Goal: Task Accomplishment & Management: Complete application form

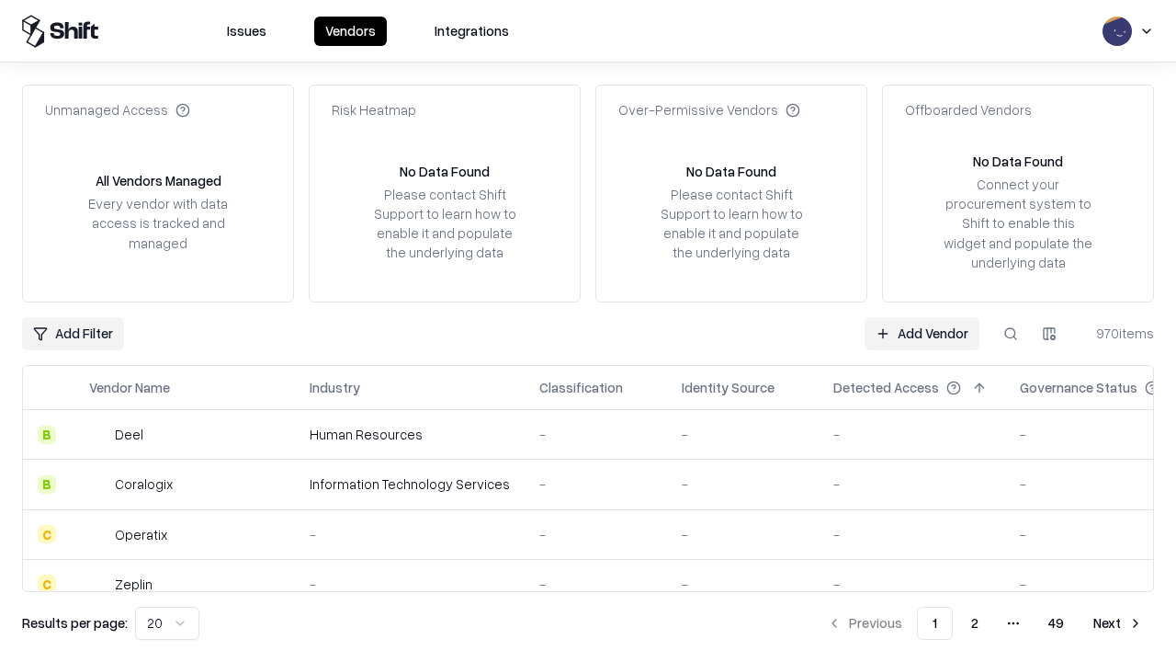
click at [922, 333] on link "Add Vendor" at bounding box center [922, 333] width 115 height 33
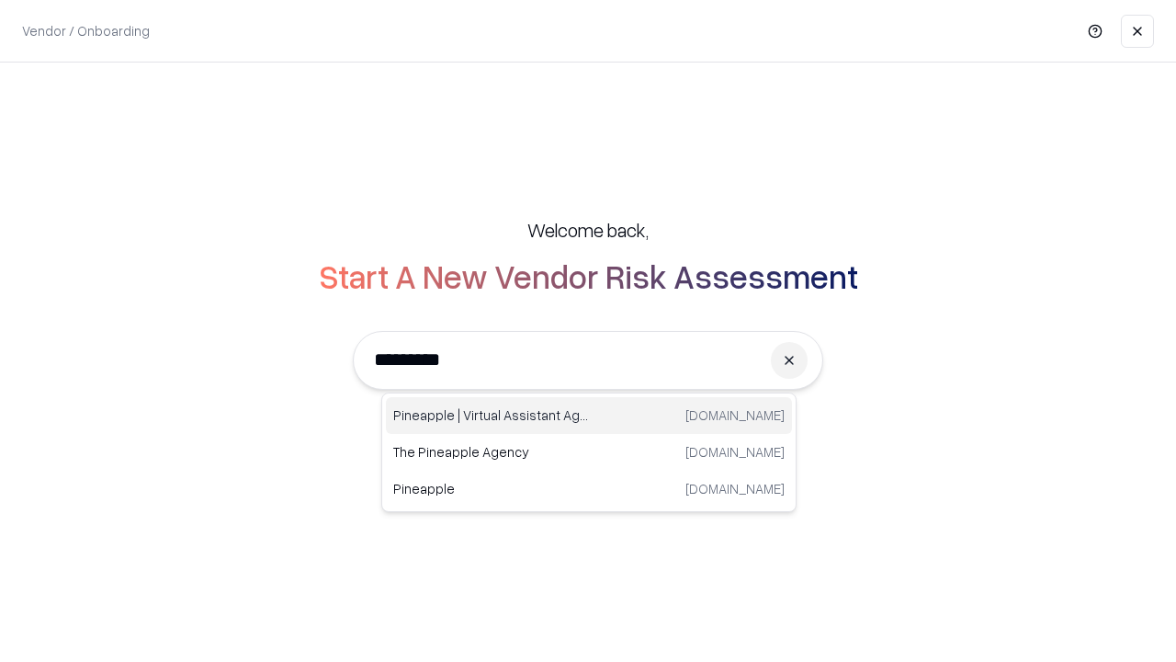
click at [589, 415] on div "Pineapple | Virtual Assistant Agency trypineapple.com" at bounding box center [589, 415] width 406 height 37
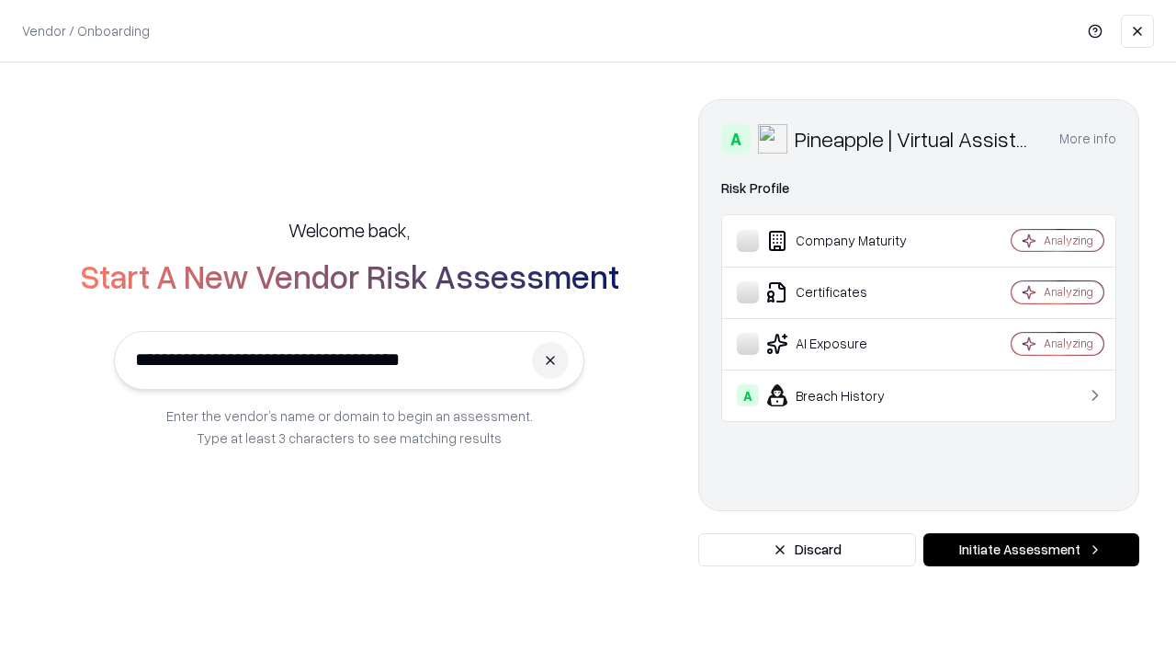
type input "**********"
click at [1031, 549] on button "Initiate Assessment" at bounding box center [1031, 549] width 216 height 33
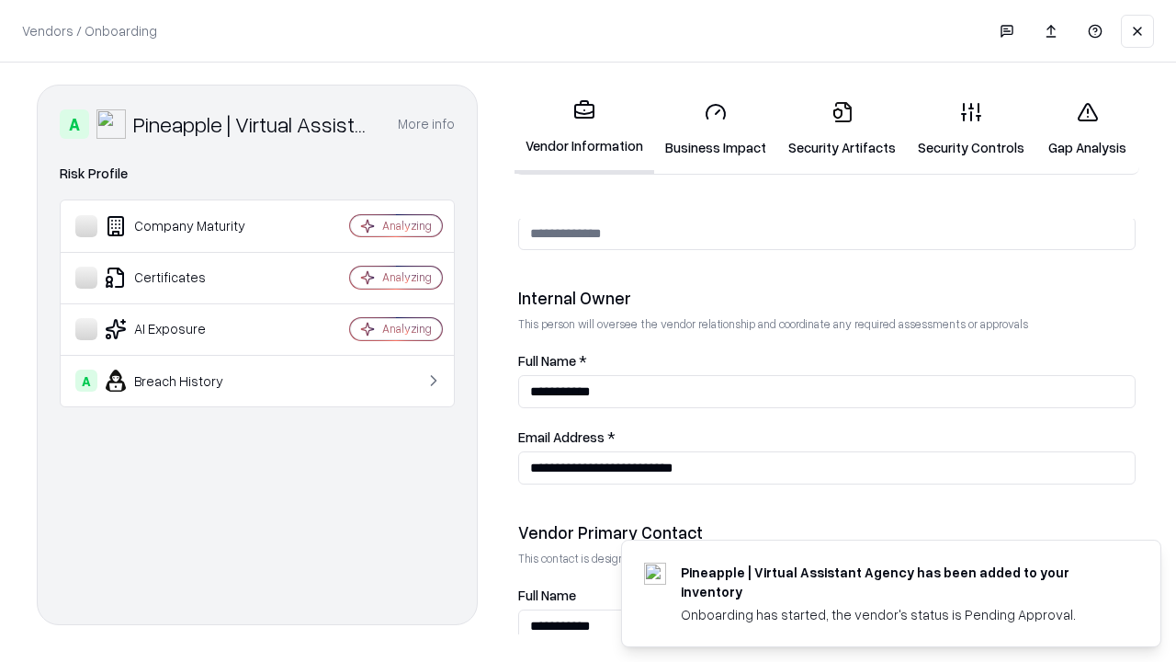
scroll to position [952, 0]
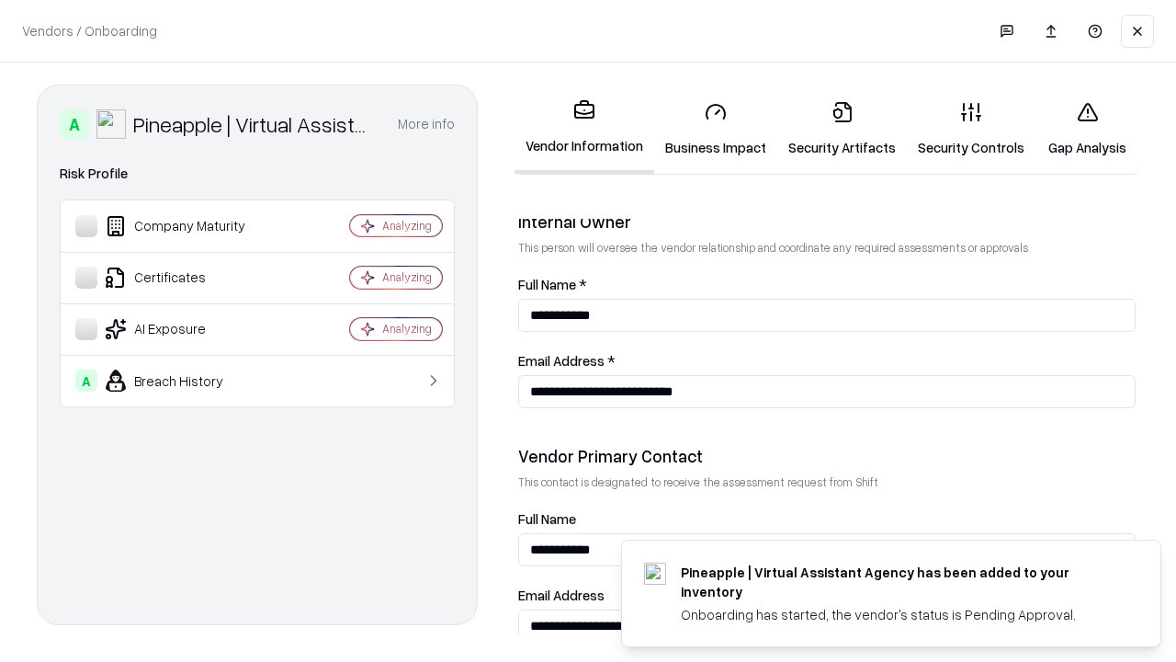
click at [716, 129] on link "Business Impact" at bounding box center [715, 128] width 123 height 85
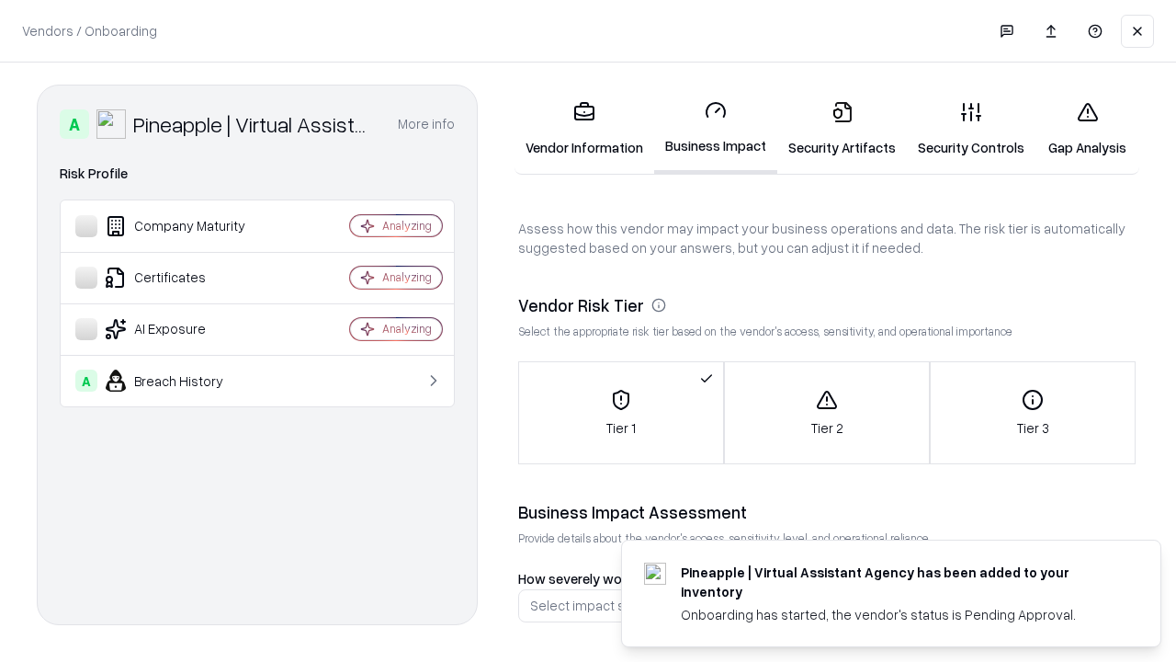
click at [842, 129] on link "Security Artifacts" at bounding box center [842, 128] width 130 height 85
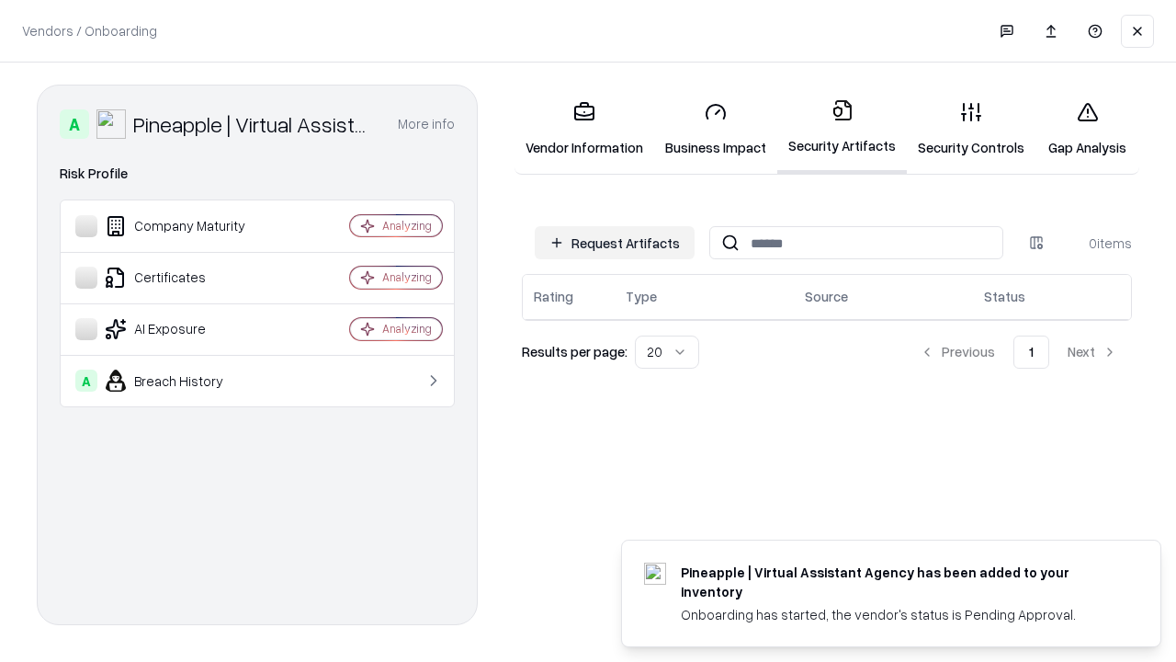
click at [615, 243] on button "Request Artifacts" at bounding box center [615, 242] width 160 height 33
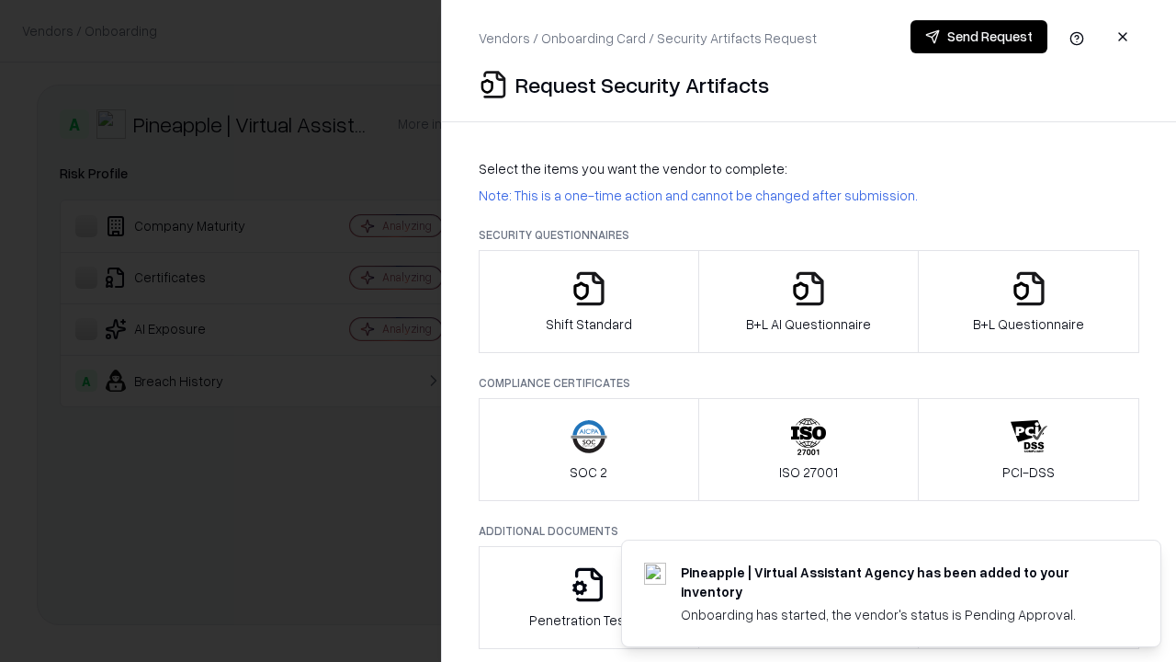
click at [588, 301] on icon "button" at bounding box center [589, 288] width 37 height 37
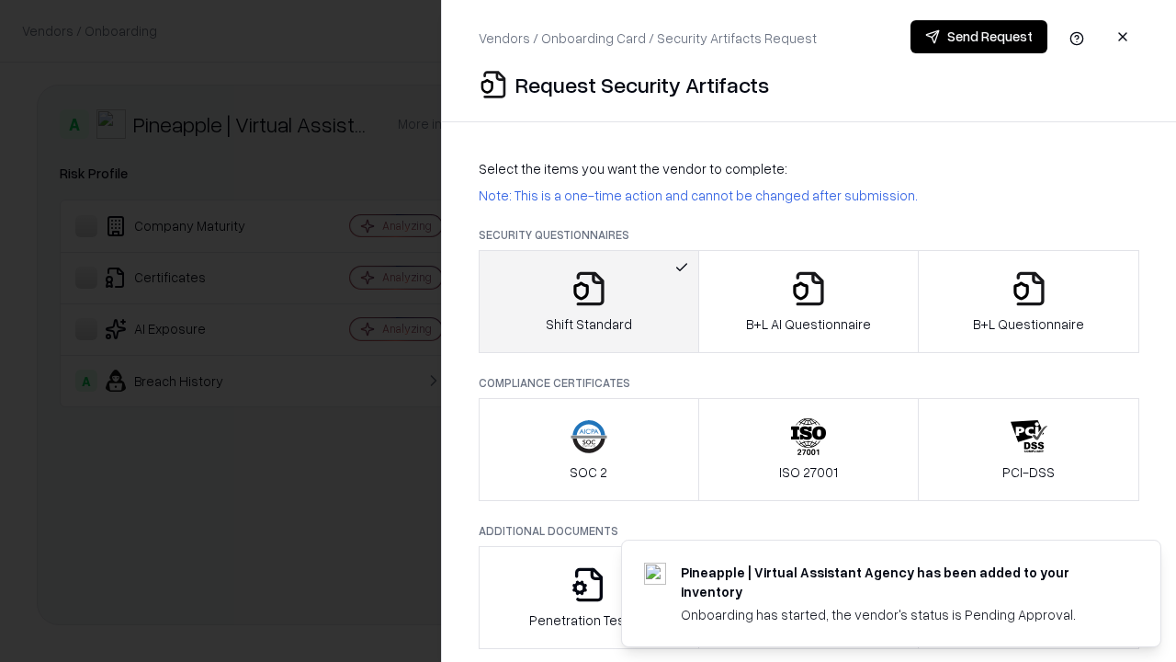
click at [979, 37] on button "Send Request" at bounding box center [979, 36] width 137 height 33
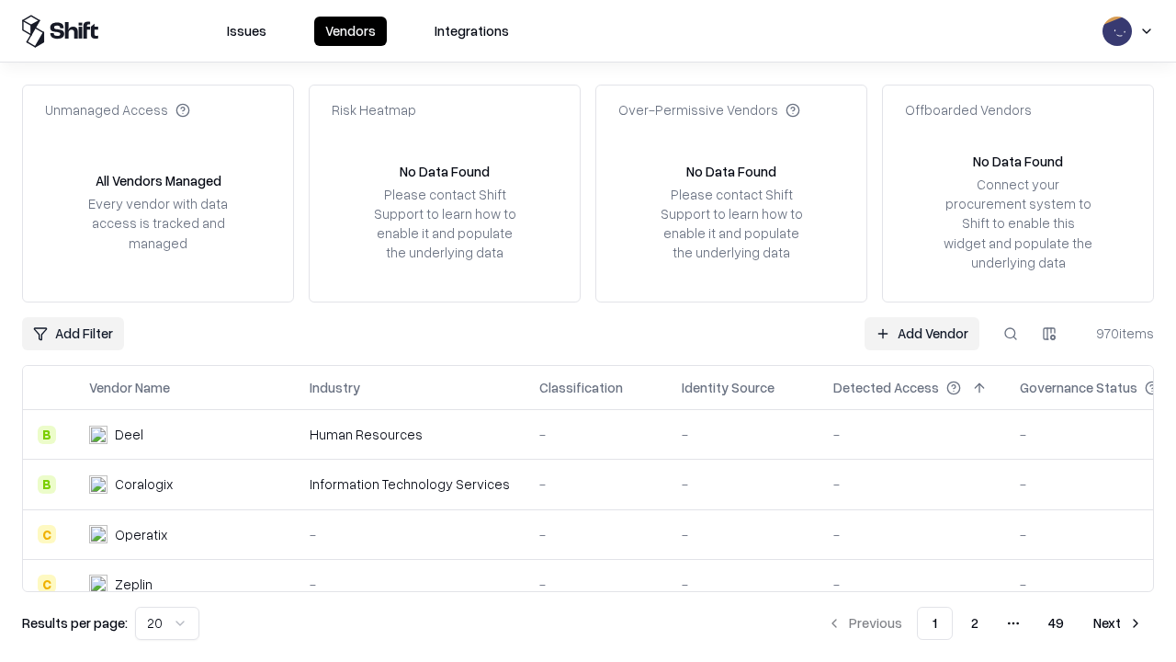
click at [1011, 333] on button at bounding box center [1010, 333] width 33 height 33
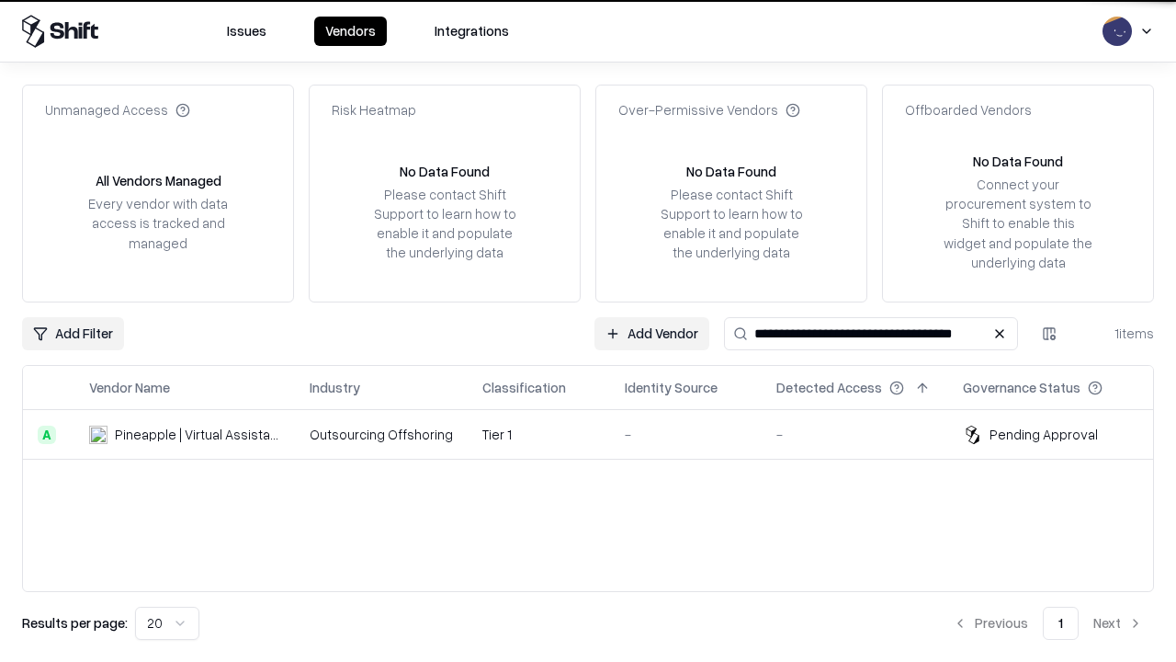
type input "**********"
click at [599, 434] on td "Tier 1" at bounding box center [539, 435] width 142 height 50
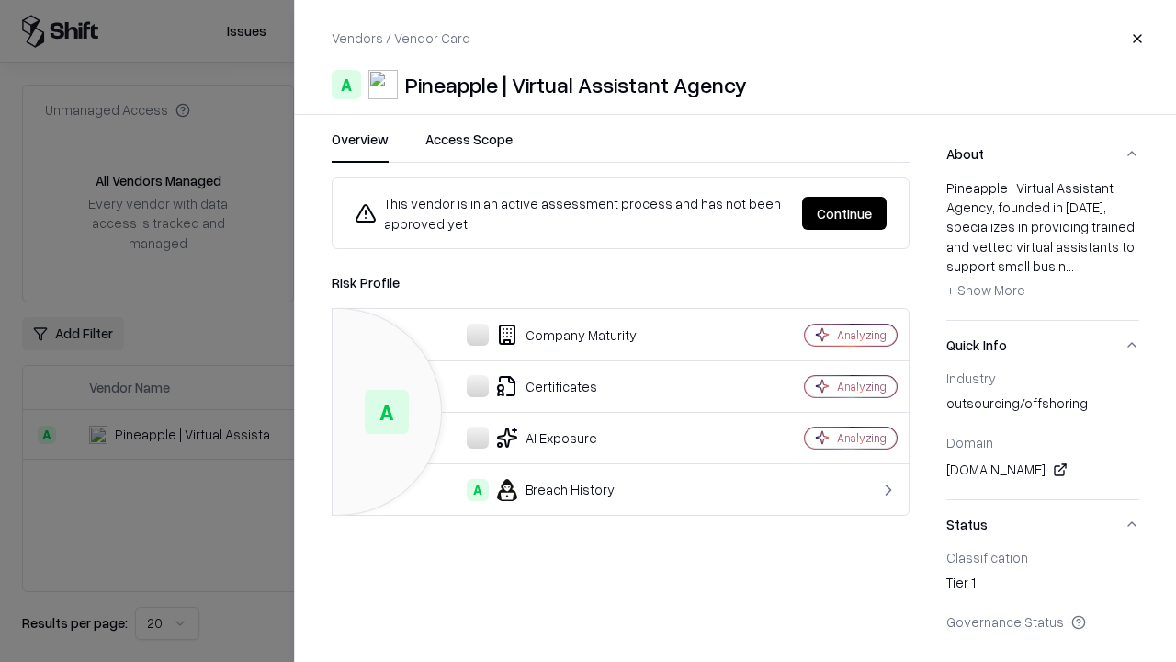
click at [844, 213] on button "Continue" at bounding box center [844, 213] width 85 height 33
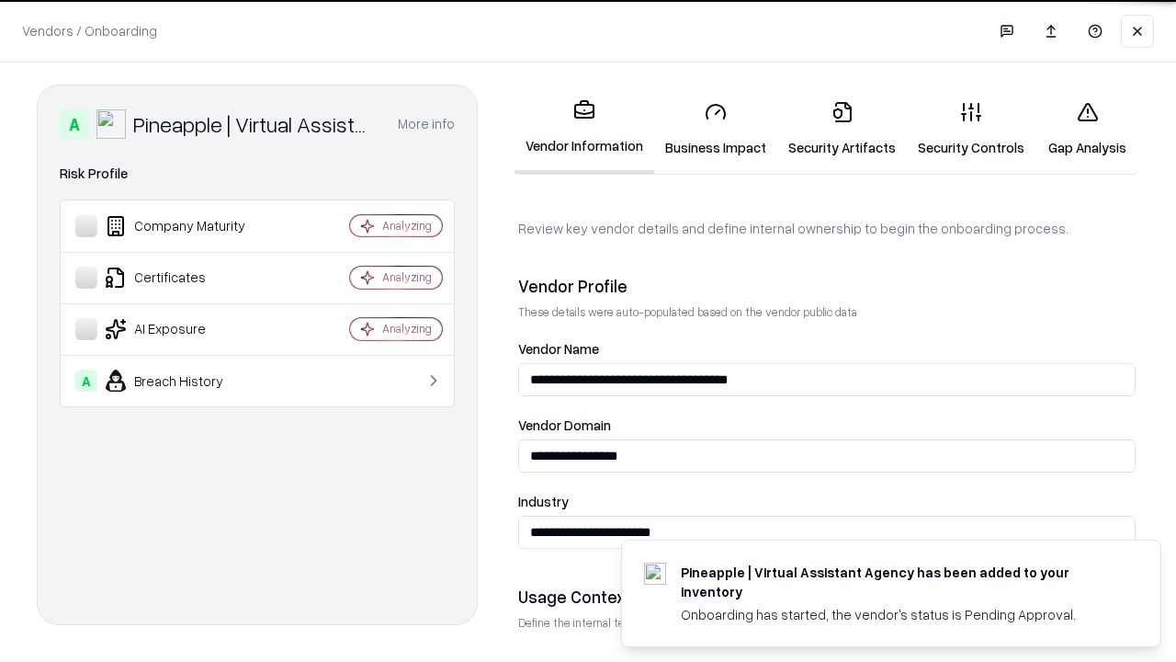
click at [842, 129] on link "Security Artifacts" at bounding box center [842, 128] width 130 height 85
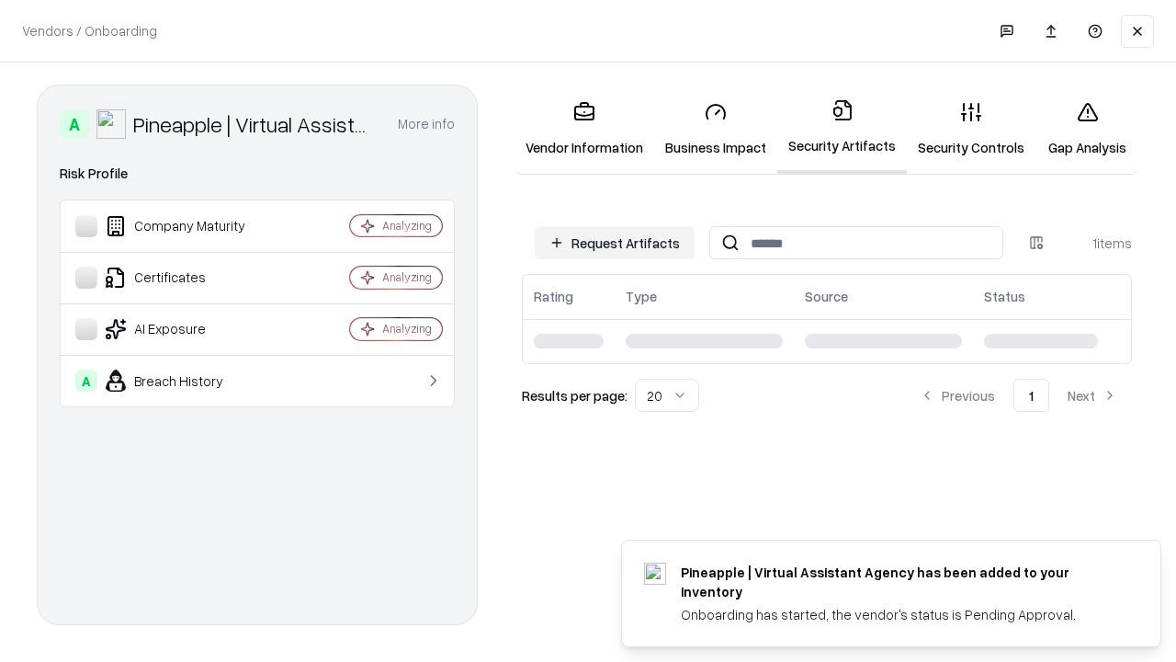
click at [971, 129] on link "Security Controls" at bounding box center [971, 128] width 129 height 85
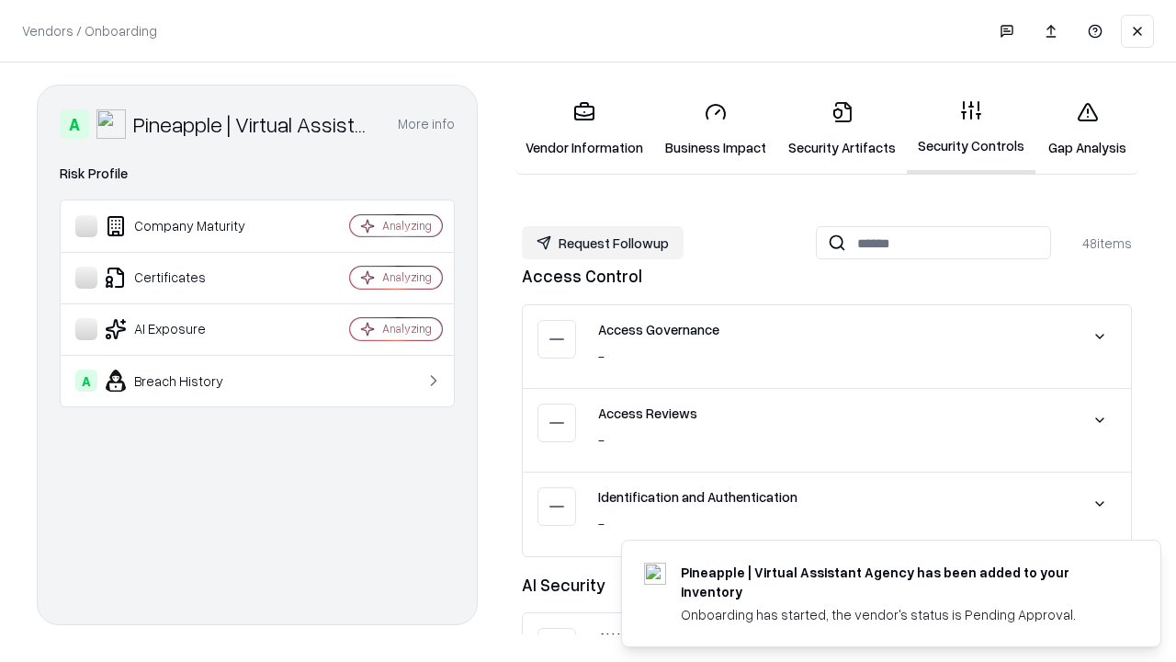
click at [603, 243] on button "Request Followup" at bounding box center [603, 242] width 162 height 33
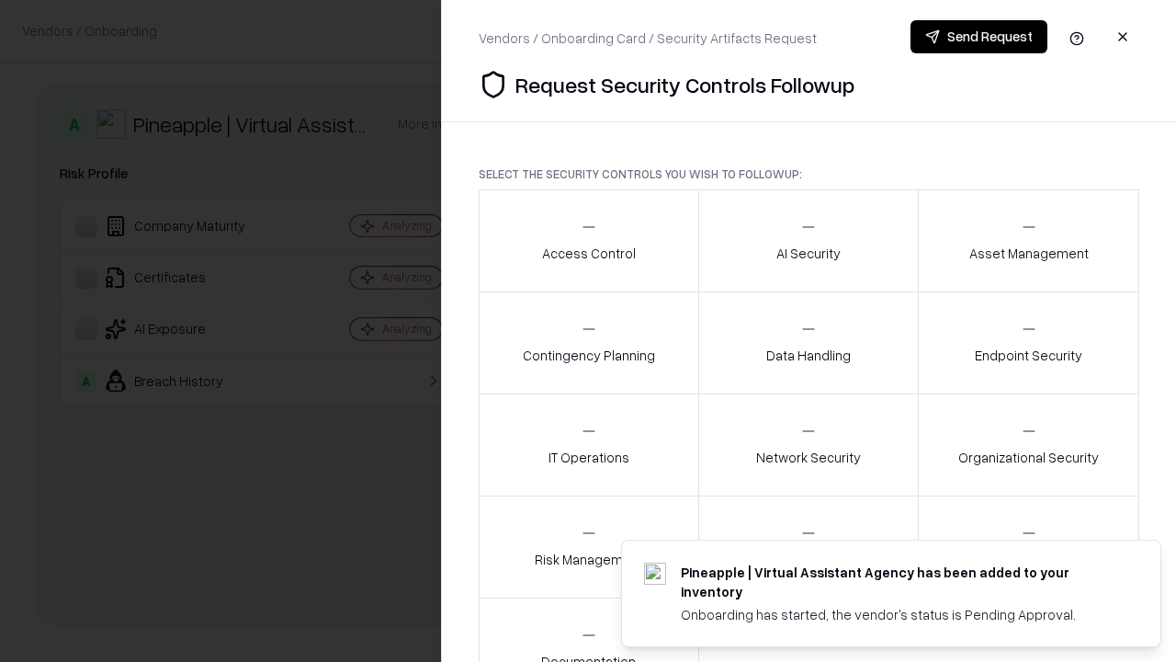
click at [588, 241] on div "Access Control" at bounding box center [589, 240] width 94 height 45
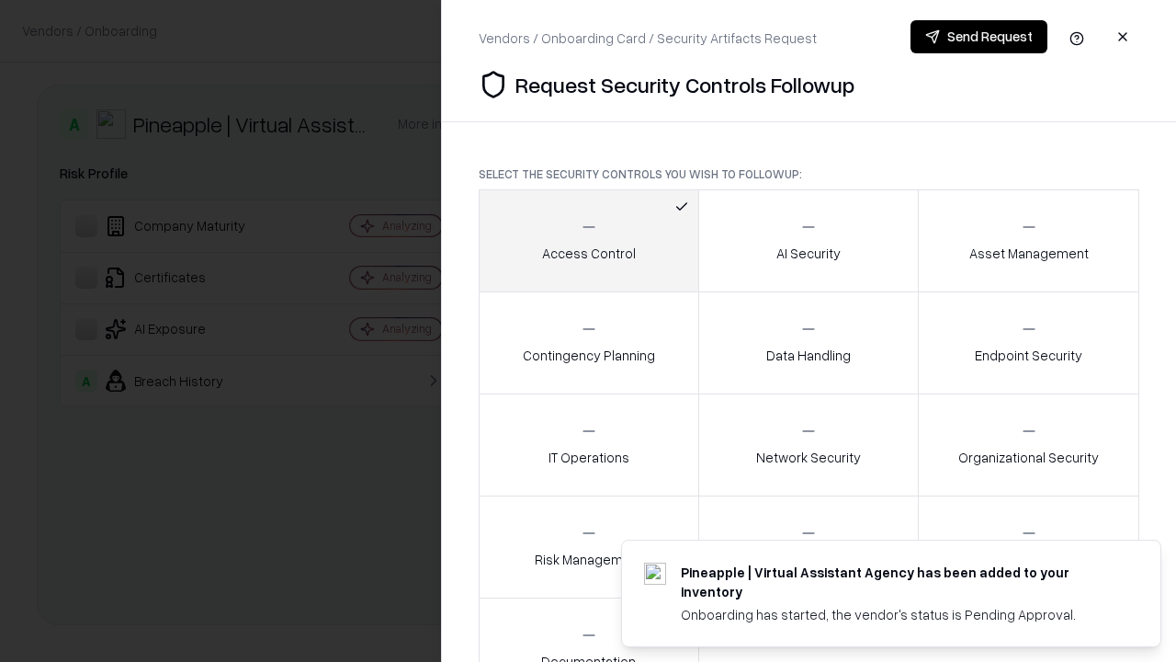
click at [979, 37] on button "Send Request" at bounding box center [979, 36] width 137 height 33
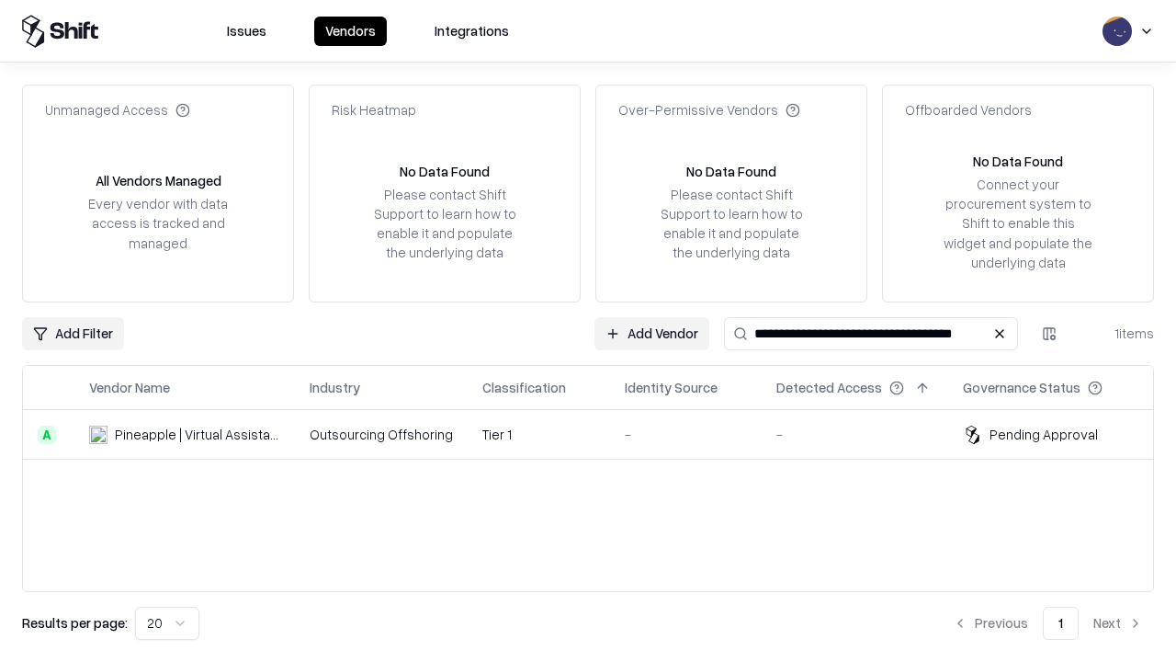
type input "**********"
click at [599, 434] on td "Tier 1" at bounding box center [539, 435] width 142 height 50
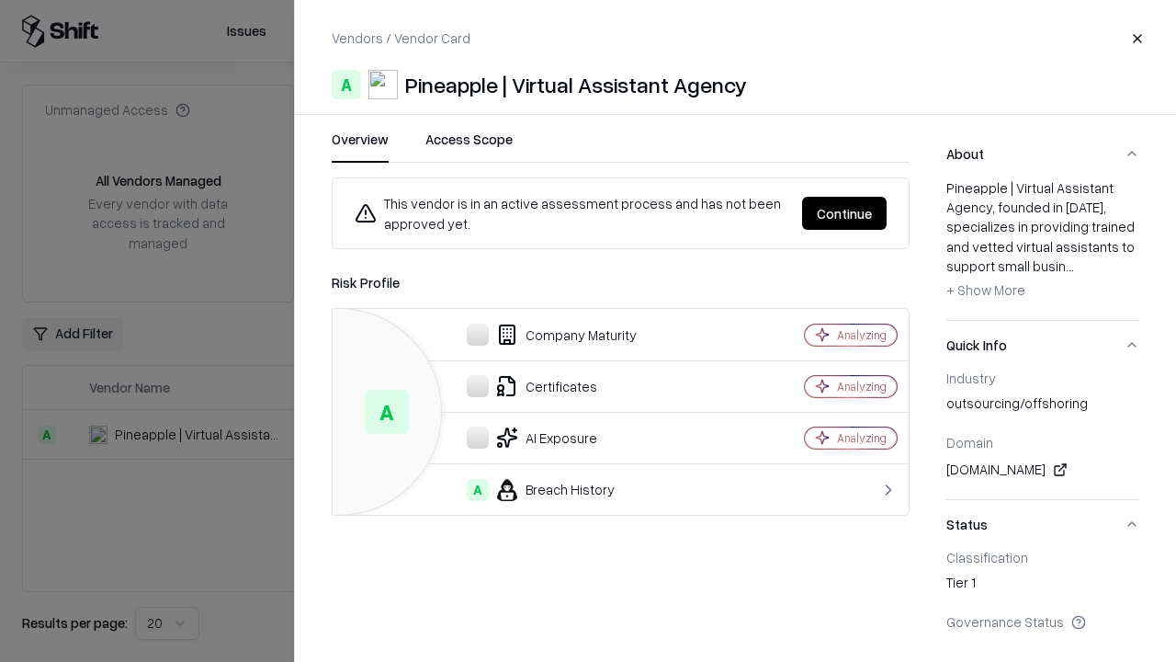
click at [844, 213] on button "Continue" at bounding box center [844, 213] width 85 height 33
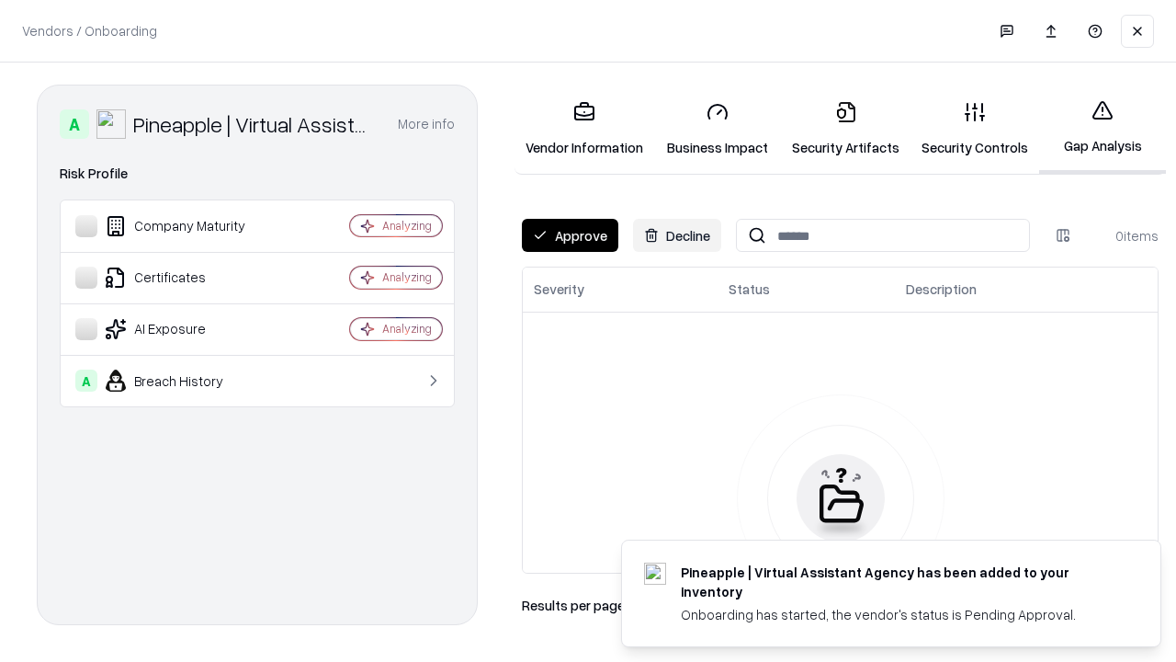
click at [570, 235] on button "Approve" at bounding box center [570, 235] width 96 height 33
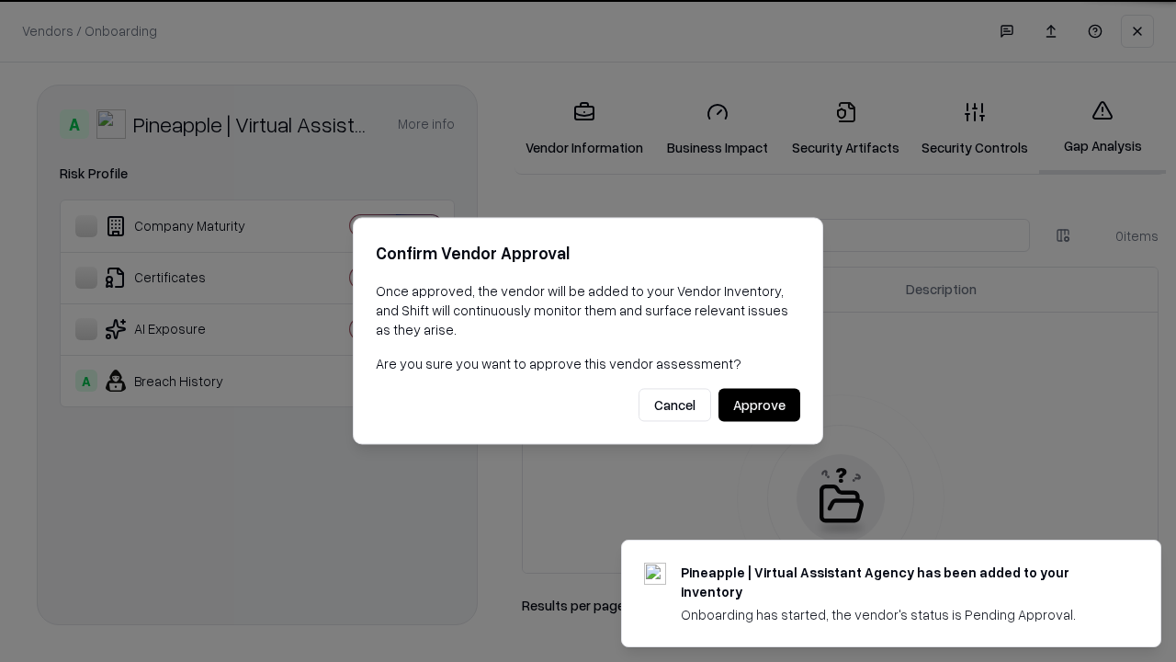
click at [759, 404] on button "Approve" at bounding box center [760, 405] width 82 height 33
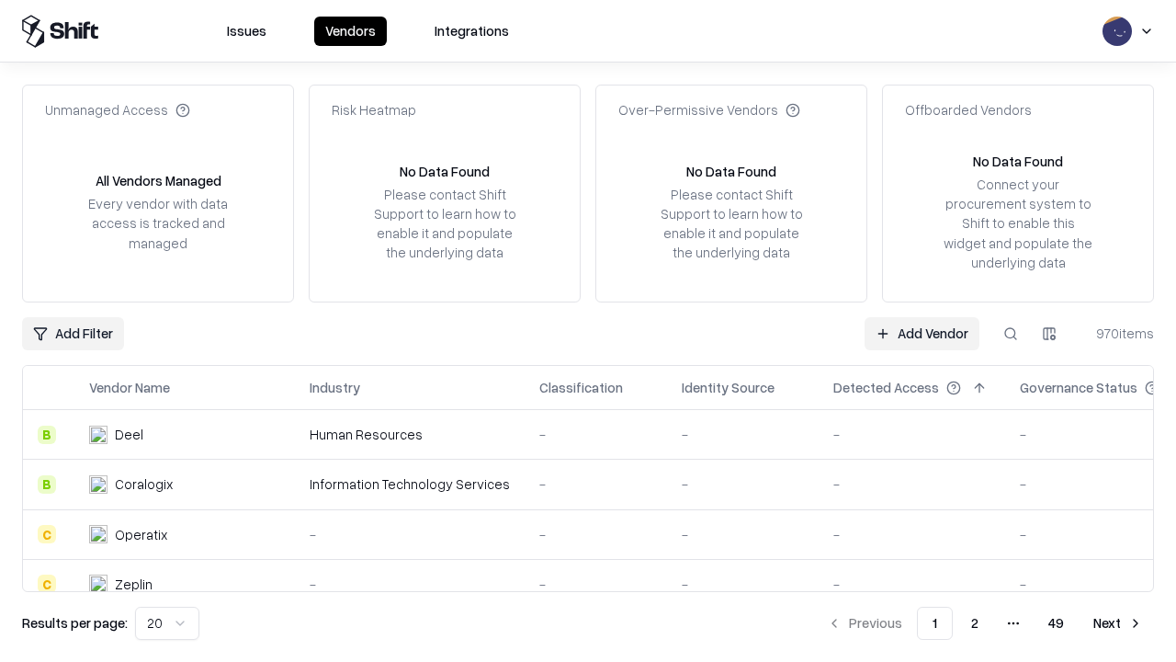
type input "**********"
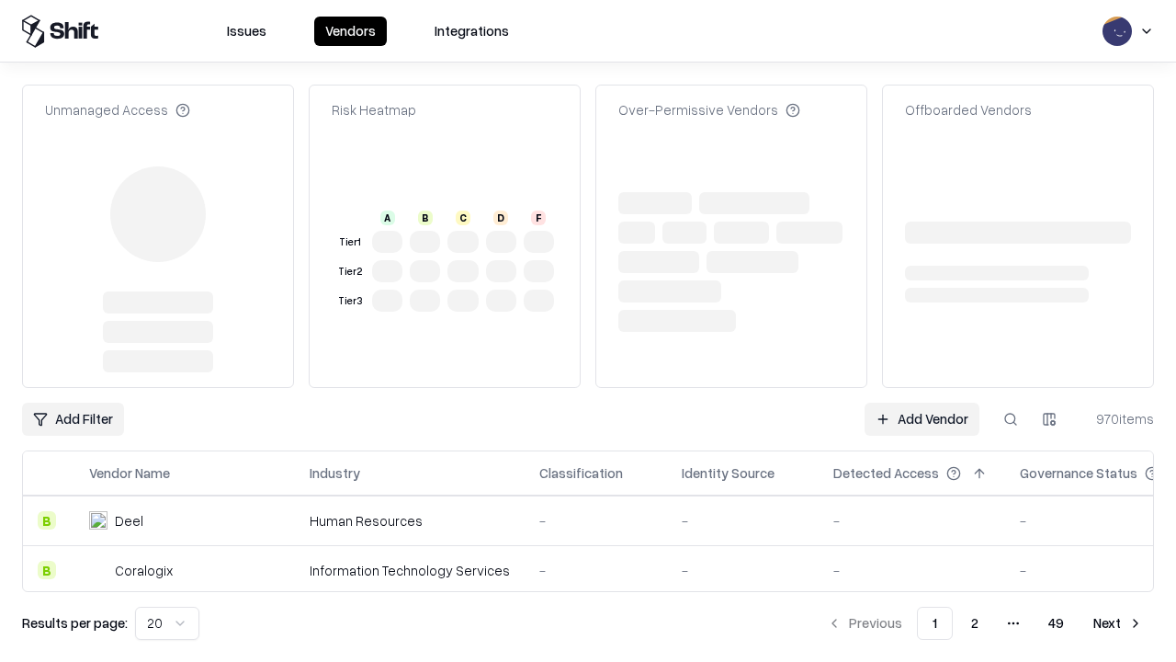
click at [922, 402] on link "Add Vendor" at bounding box center [922, 418] width 115 height 33
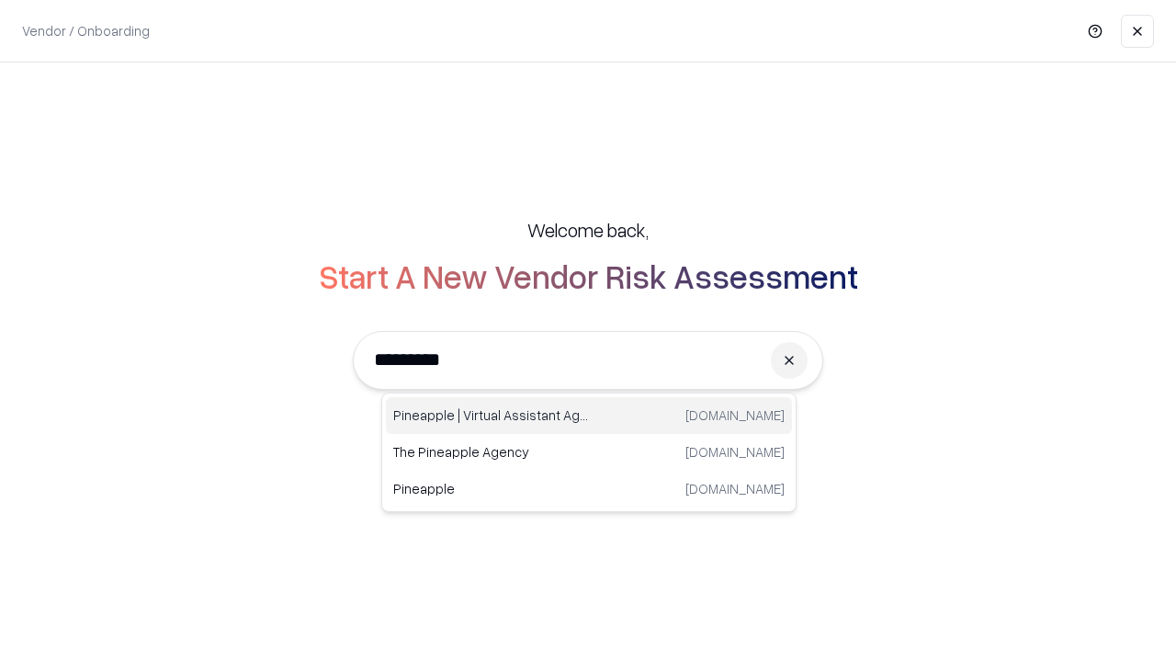
click at [589, 415] on div "Pineapple | Virtual Assistant Agency trypineapple.com" at bounding box center [589, 415] width 406 height 37
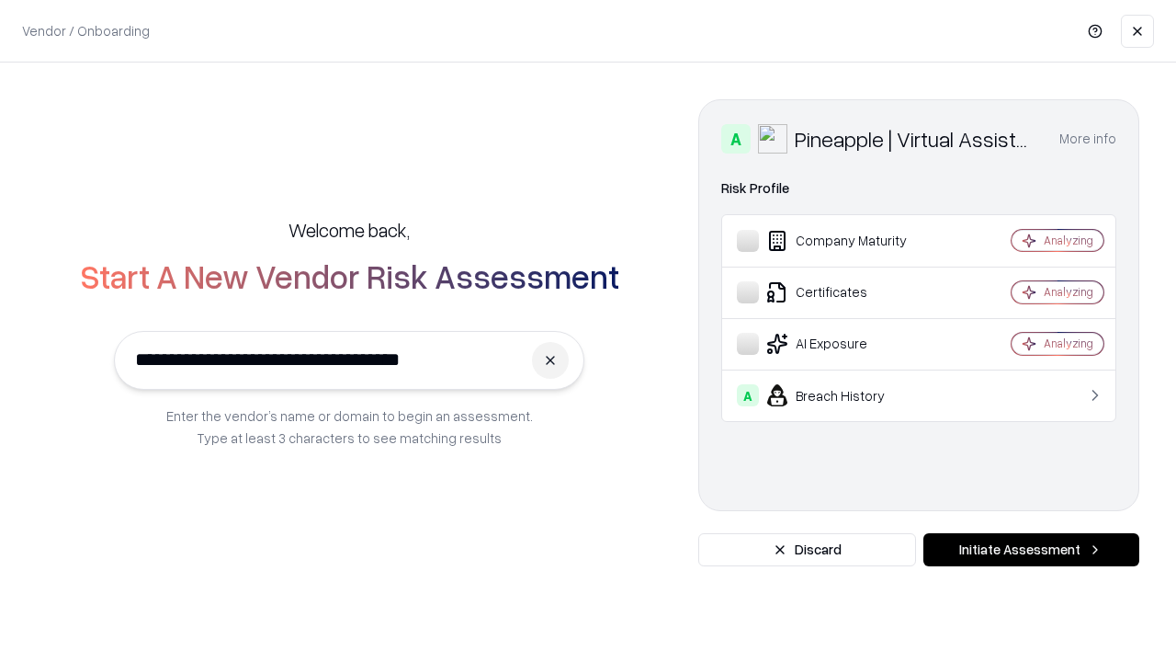
type input "**********"
click at [1031, 549] on button "Initiate Assessment" at bounding box center [1031, 549] width 216 height 33
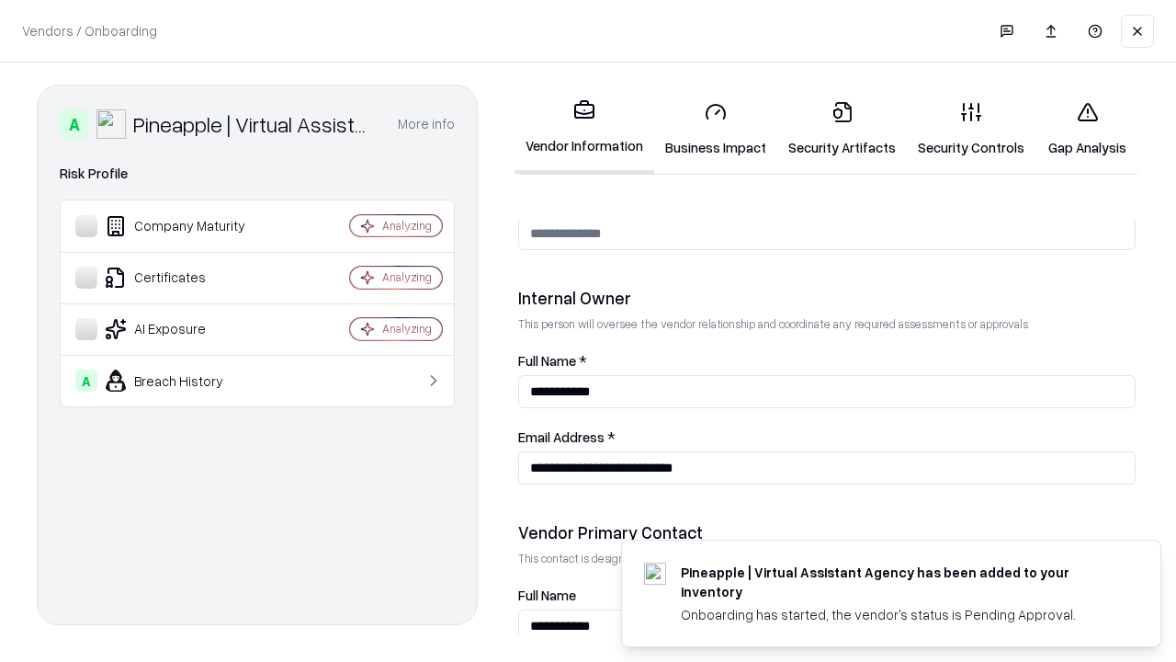
scroll to position [952, 0]
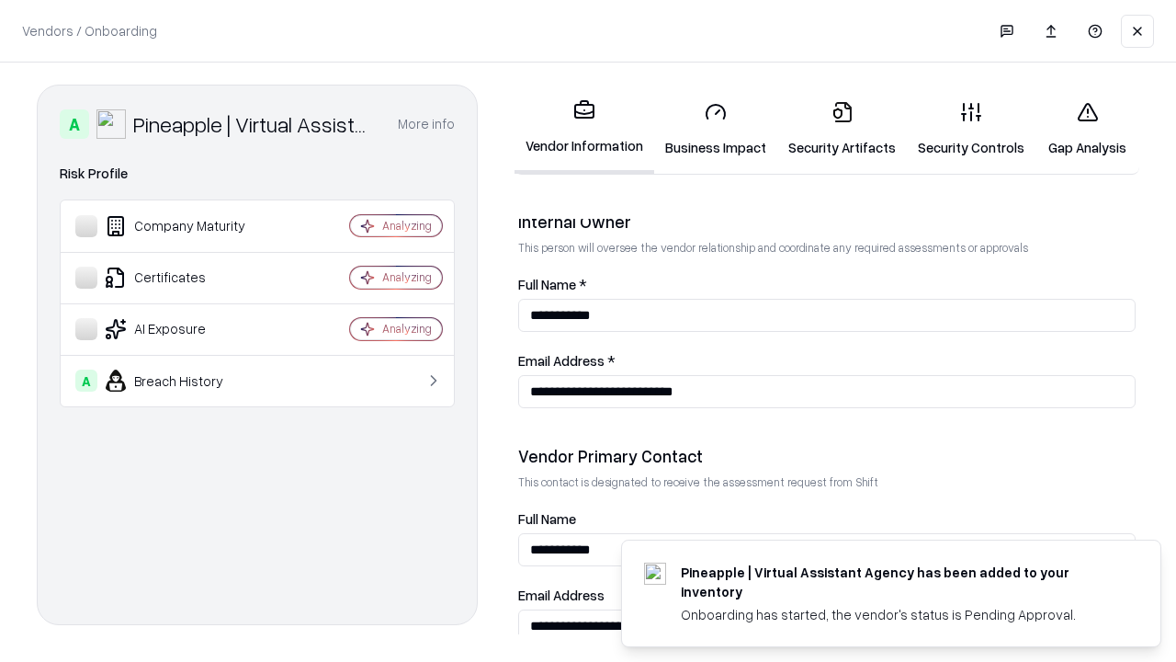
click at [1087, 129] on link "Gap Analysis" at bounding box center [1088, 128] width 104 height 85
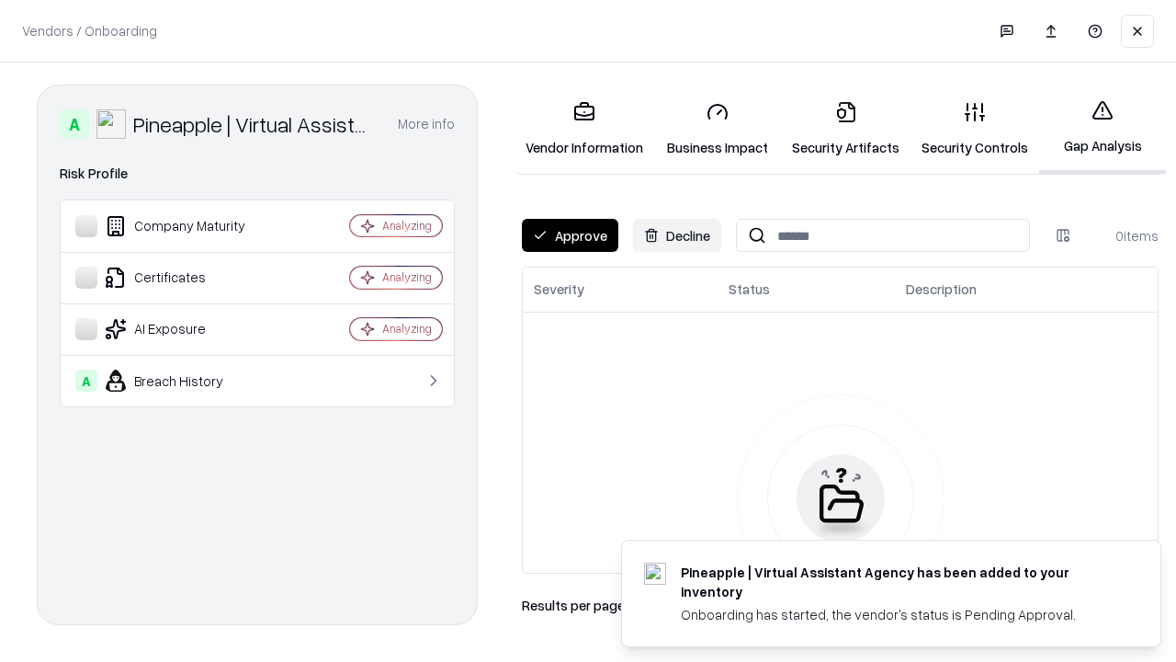
click at [570, 235] on button "Approve" at bounding box center [570, 235] width 96 height 33
